Goal: Register for event/course

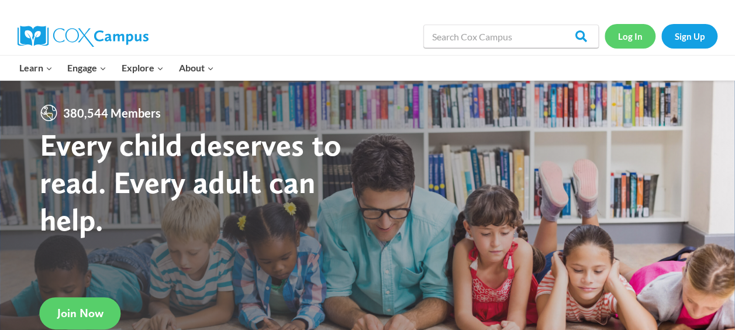
click at [626, 40] on link "Log In" at bounding box center [629, 36] width 51 height 24
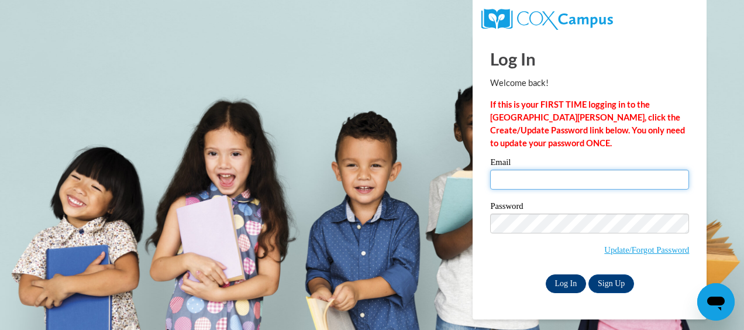
type input "chickeenas@ymcaatlanta.org"
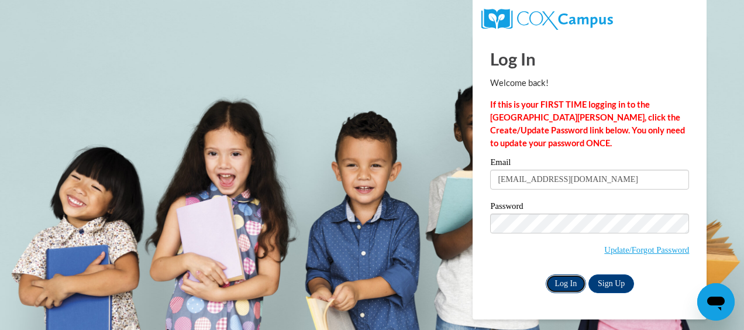
click at [570, 281] on input "Log In" at bounding box center [565, 283] width 41 height 19
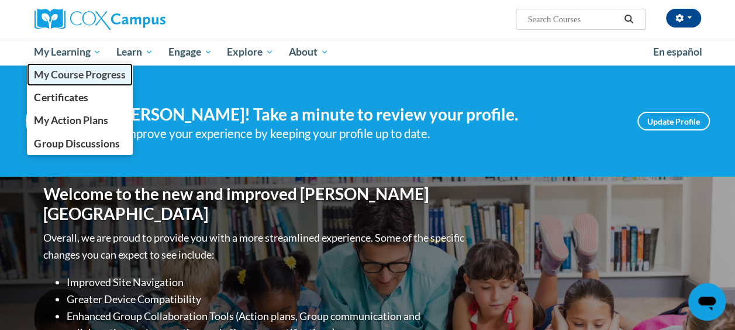
click at [65, 78] on span "My Course Progress" at bounding box center [79, 74] width 91 height 12
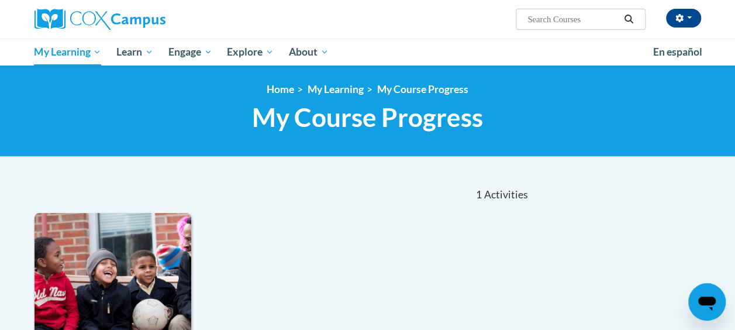
click at [593, 18] on input "Search..." at bounding box center [573, 19] width 94 height 14
type input "data-driven"
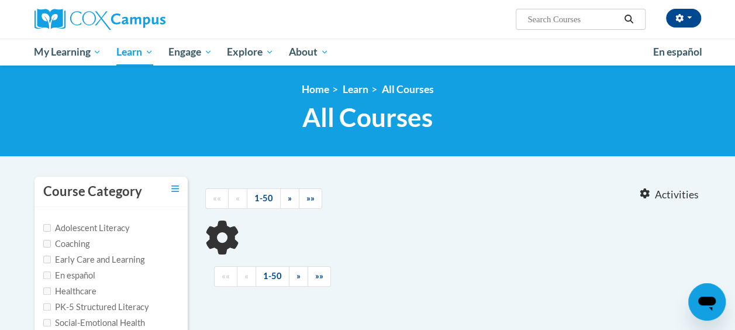
type input "data-driven"
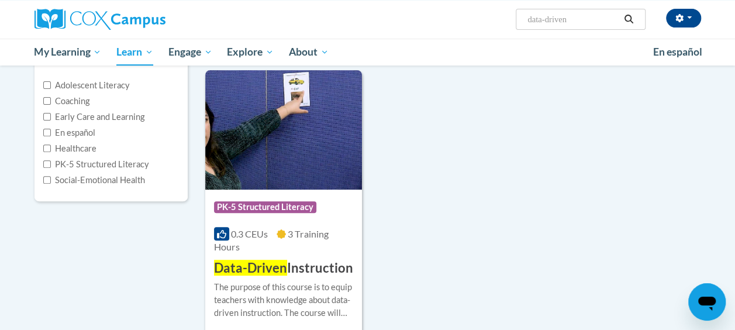
scroll to position [117, 0]
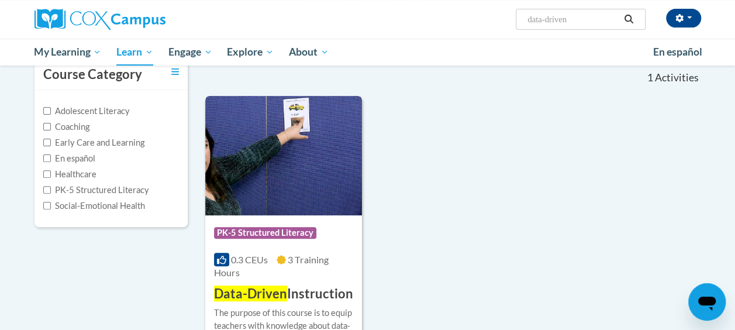
click at [259, 181] on img at bounding box center [283, 155] width 157 height 119
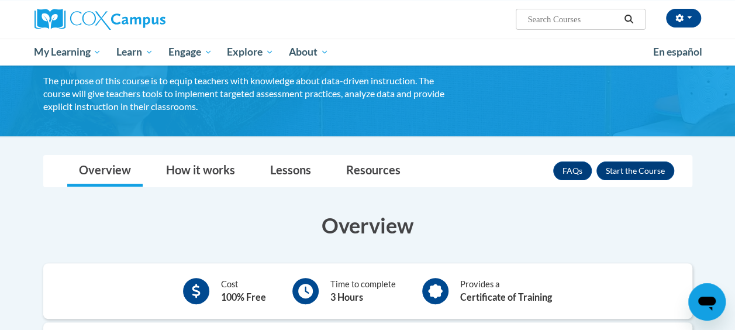
scroll to position [58, 0]
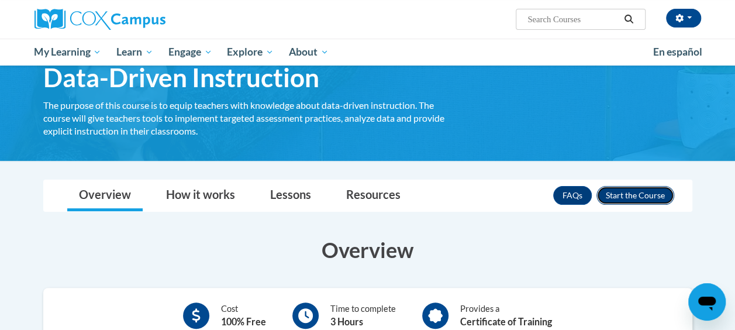
click at [630, 196] on button "Enroll" at bounding box center [635, 195] width 78 height 19
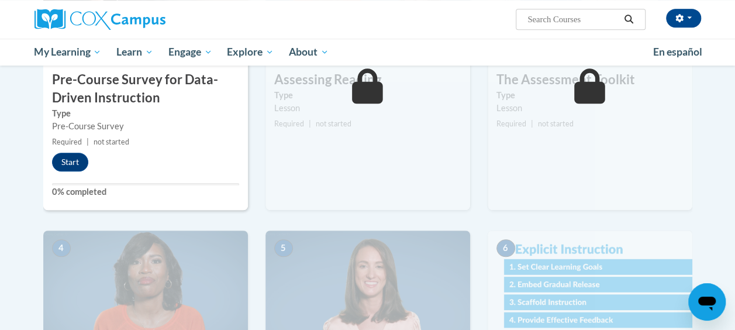
scroll to position [255, 0]
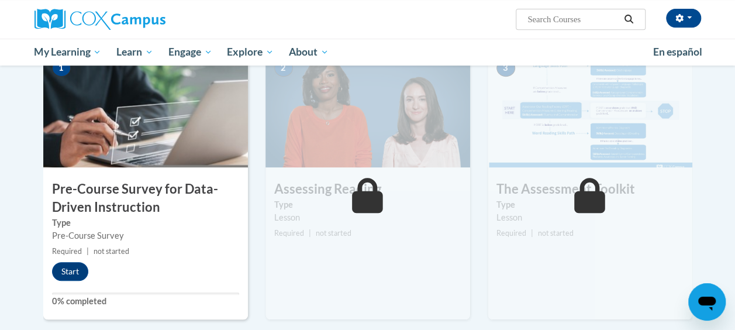
click at [580, 22] on input "Search..." at bounding box center [573, 19] width 94 height 14
type input "transforming story time"
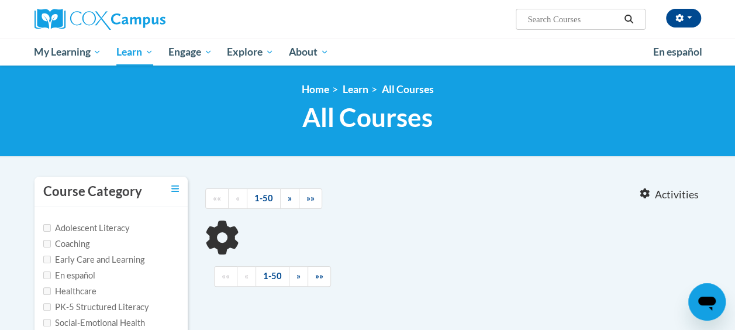
type input "transforming story time"
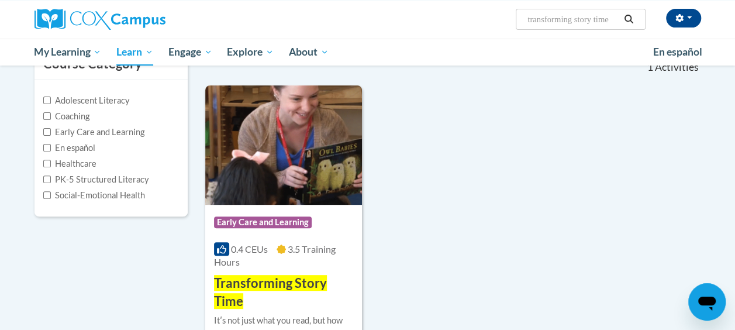
scroll to position [117, 0]
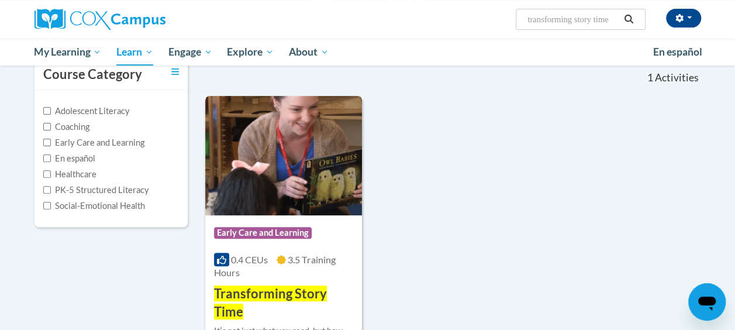
click at [300, 126] on img at bounding box center [283, 155] width 157 height 119
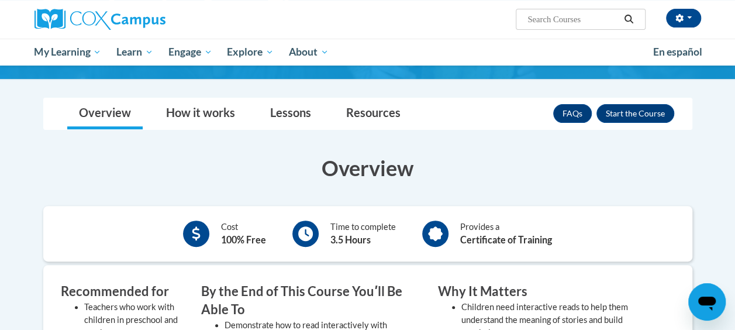
scroll to position [58, 0]
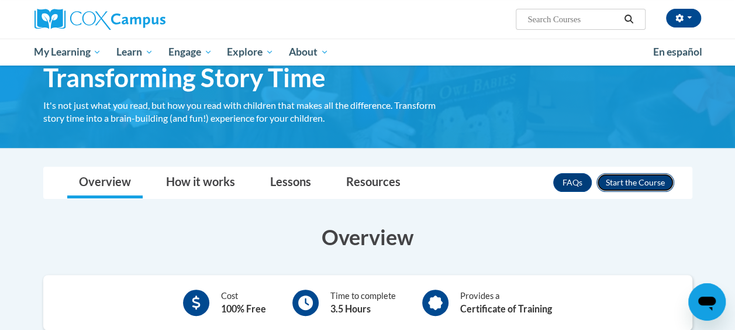
click at [652, 182] on button "Enroll" at bounding box center [635, 182] width 78 height 19
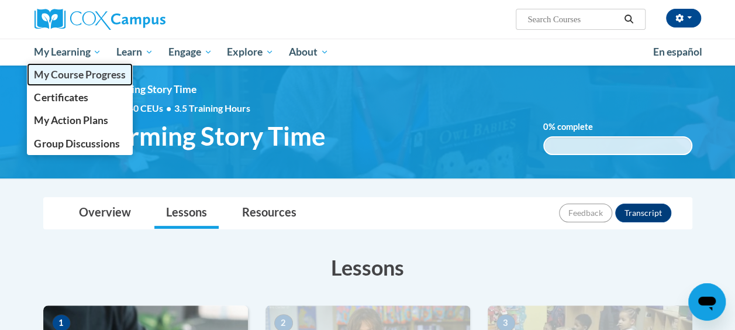
click at [69, 78] on span "My Course Progress" at bounding box center [79, 74] width 91 height 12
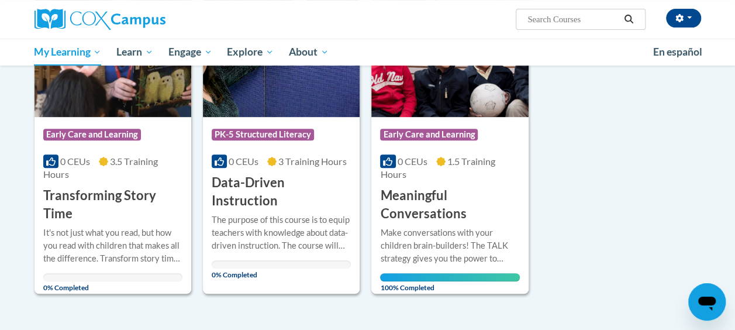
scroll to position [234, 0]
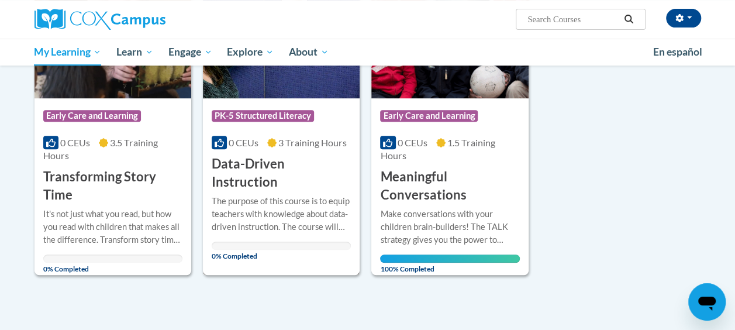
click at [276, 201] on div "The purpose of this course is to equip teachers with knowledge about data-drive…" at bounding box center [281, 214] width 139 height 39
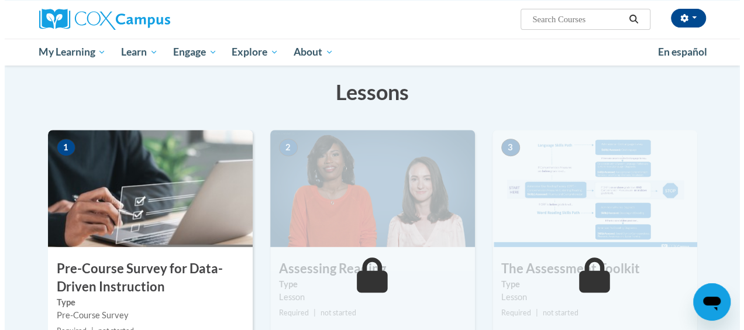
scroll to position [234, 0]
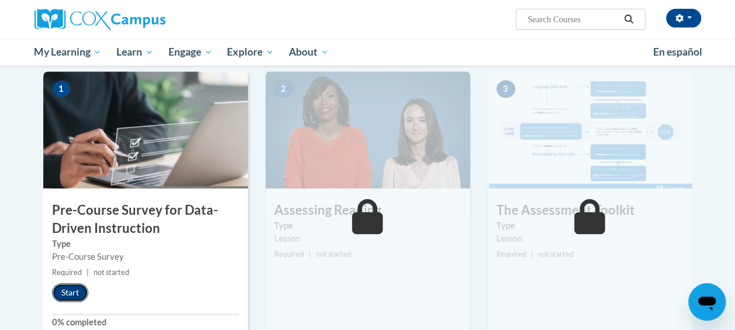
click at [58, 292] on button "Start" at bounding box center [70, 292] width 36 height 19
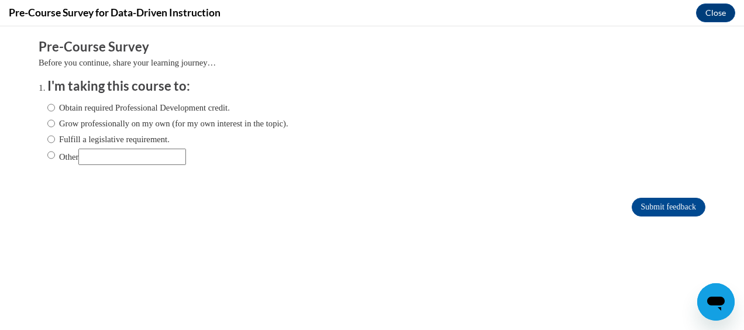
scroll to position [0, 0]
click at [129, 106] on label "Obtain required Professional Development credit." at bounding box center [138, 107] width 182 height 13
click at [55, 106] on input "Obtain required Professional Development credit." at bounding box center [51, 107] width 8 height 13
radio input "true"
click at [657, 205] on input "Submit feedback" at bounding box center [668, 207] width 74 height 19
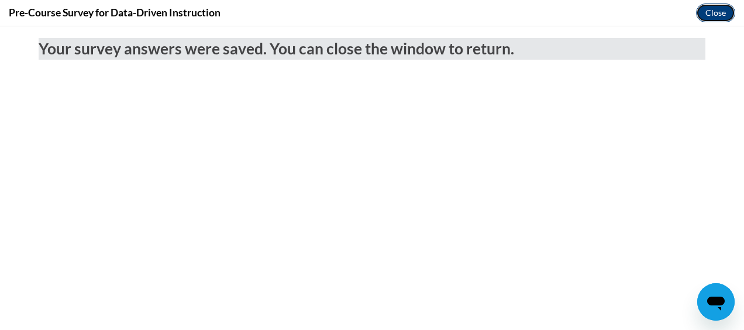
click at [723, 12] on button "Close" at bounding box center [715, 13] width 39 height 19
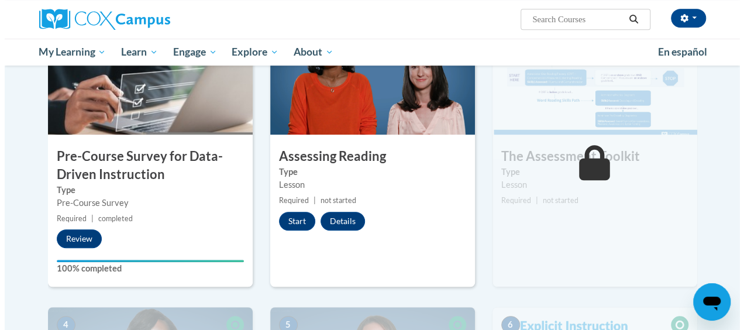
scroll to position [292, 0]
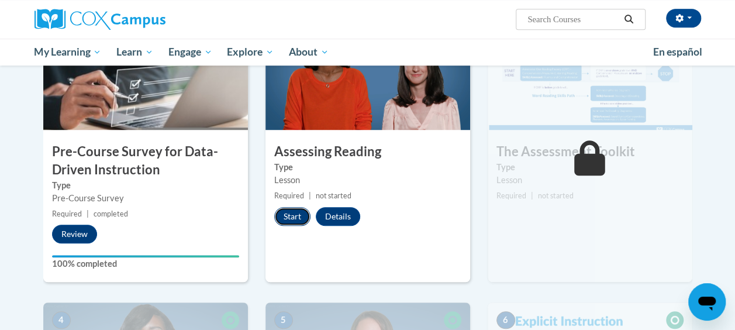
click at [288, 216] on button "Start" at bounding box center [292, 216] width 36 height 19
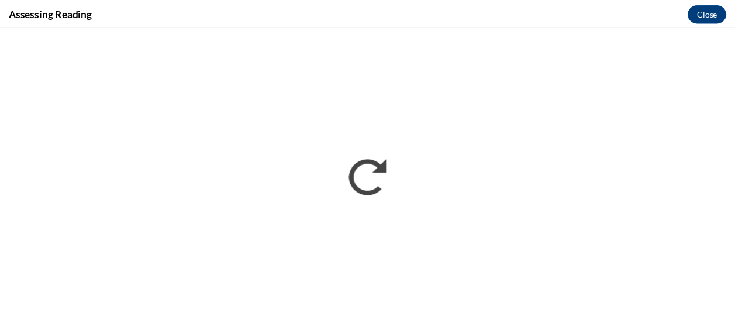
scroll to position [0, 0]
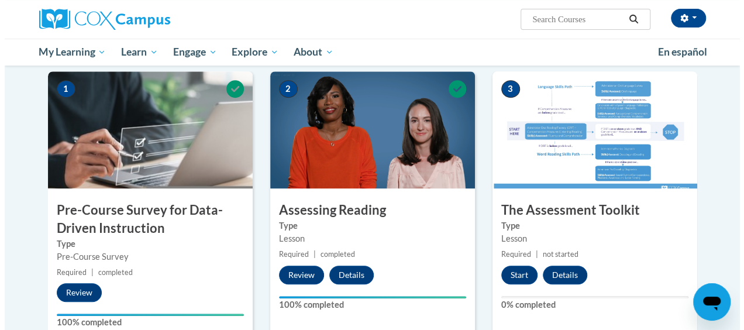
scroll to position [234, 0]
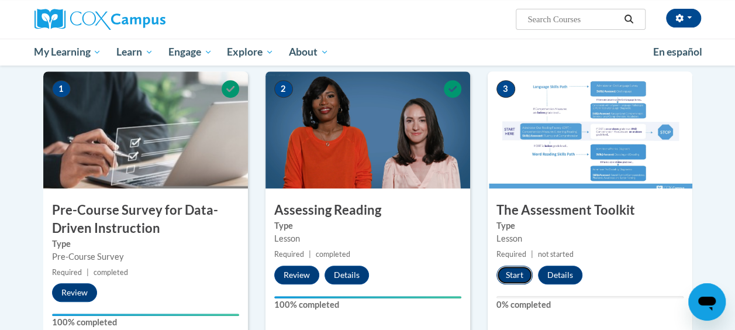
click at [514, 267] on button "Start" at bounding box center [514, 274] width 36 height 19
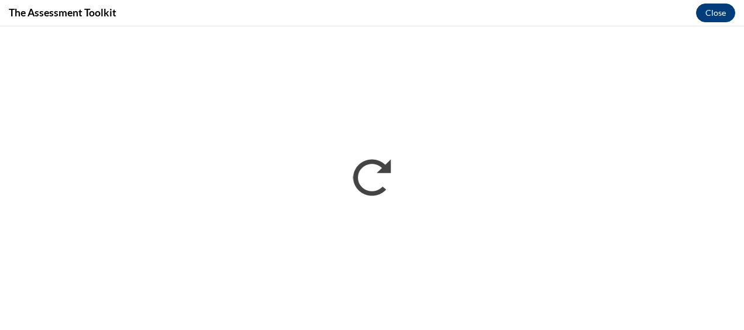
scroll to position [0, 0]
